Goal: Task Accomplishment & Management: Complete application form

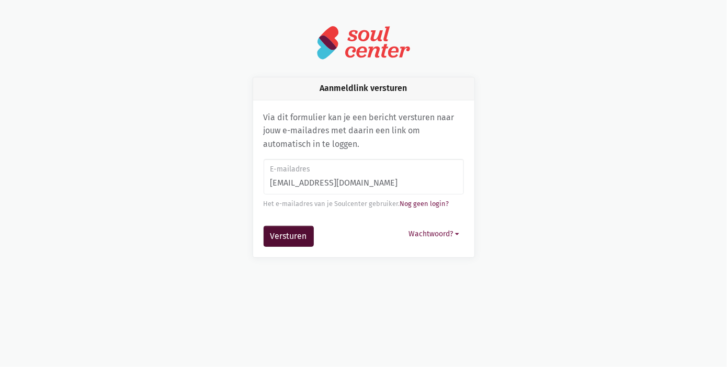
type input "[EMAIL_ADDRESS][DOMAIN_NAME]"
click at [301, 233] on button "Versturen" at bounding box center [289, 236] width 50 height 21
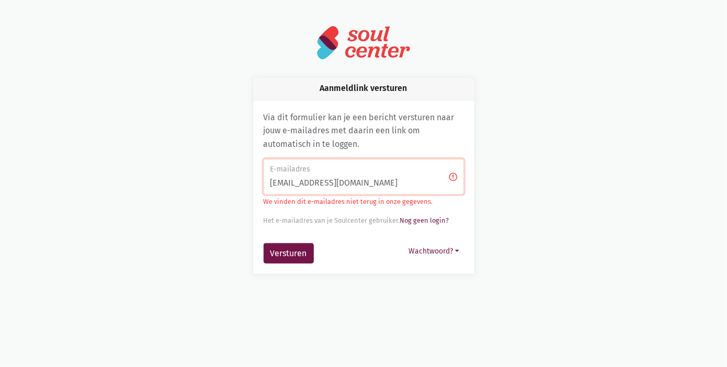
click at [362, 181] on input "[EMAIL_ADDRESS][DOMAIN_NAME]" at bounding box center [364, 177] width 200 height 36
click at [435, 220] on link "Nog geen login?" at bounding box center [424, 220] width 49 height 8
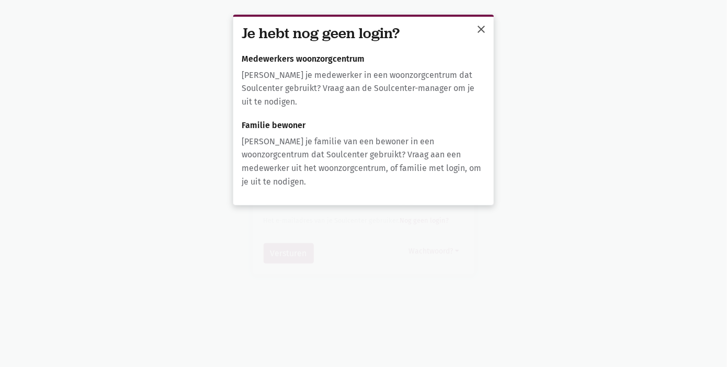
click at [481, 30] on span "close" at bounding box center [481, 29] width 13 height 13
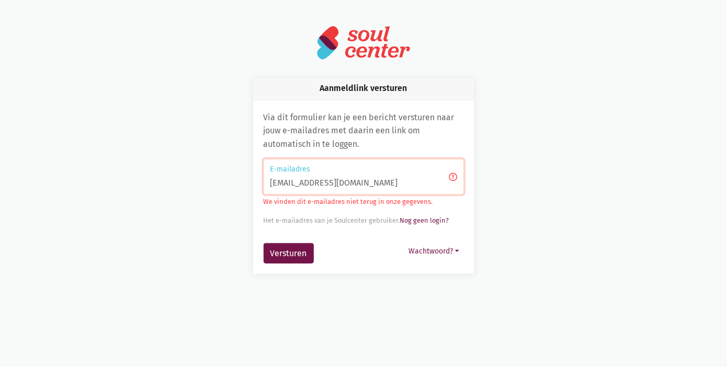
drag, startPoint x: 371, startPoint y: 184, endPoint x: 259, endPoint y: 180, distance: 112.0
click at [259, 180] on div "Via dit formulier kan je een bericht versturen naar jouw e-mailadres met daarin…" at bounding box center [363, 187] width 221 height 174
type input "[EMAIL_ADDRESS][DOMAIN_NAME]"
click at [264, 243] on button "Versturen" at bounding box center [289, 253] width 50 height 21
click at [297, 252] on button "Versturen" at bounding box center [289, 253] width 50 height 21
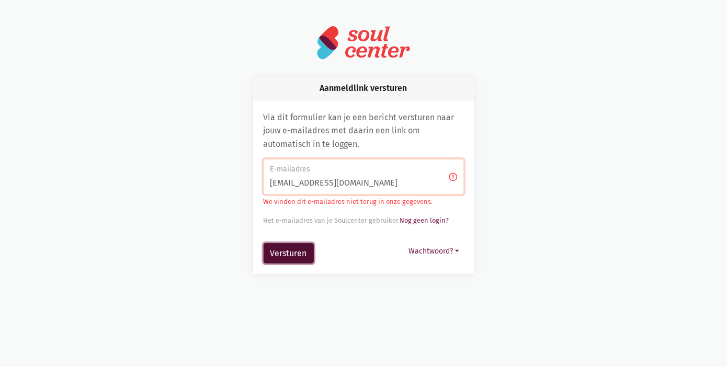
click at [297, 252] on button "Versturen" at bounding box center [289, 253] width 50 height 21
